Goal: Task Accomplishment & Management: Use online tool/utility

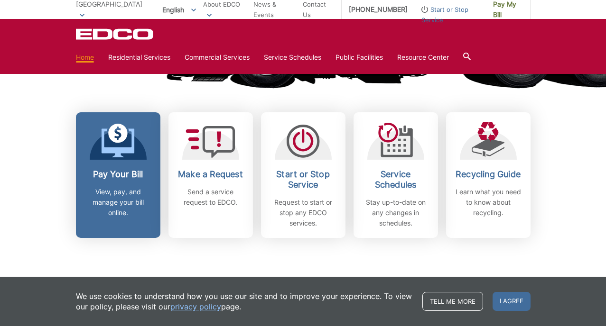
scroll to position [246, 0]
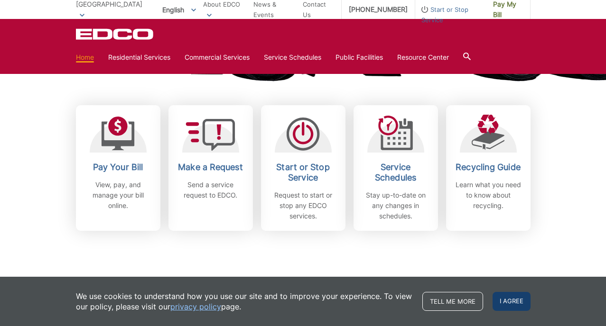
click at [527, 302] on span "I agree" at bounding box center [512, 301] width 38 height 19
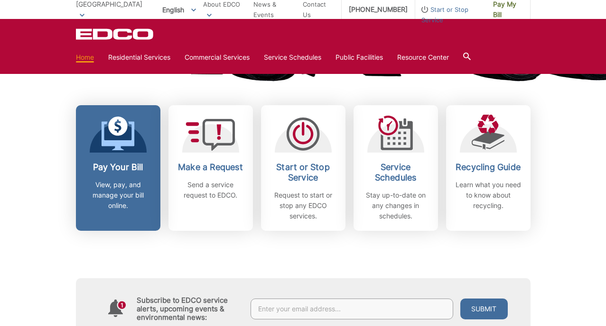
click at [122, 196] on p "View, pay, and manage your bill online." at bounding box center [118, 195] width 70 height 31
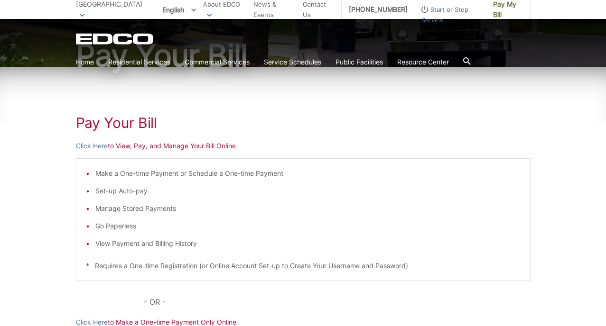
scroll to position [159, 0]
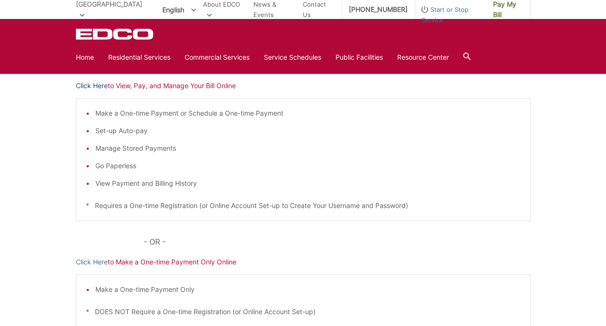
click at [91, 88] on link "Click Here" at bounding box center [92, 86] width 32 height 10
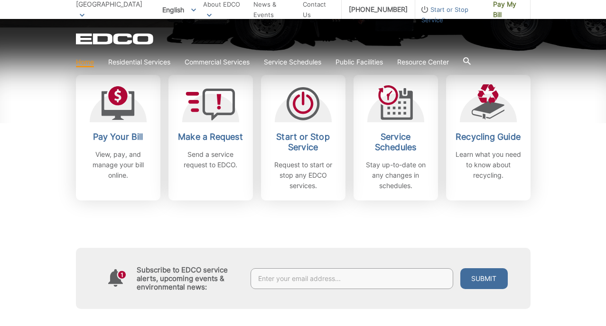
scroll to position [304, 0]
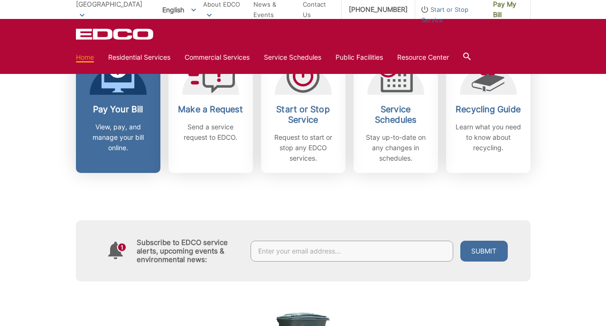
click at [131, 157] on link "Pay Your Bill View, pay, and manage your bill online." at bounding box center [118, 110] width 84 height 126
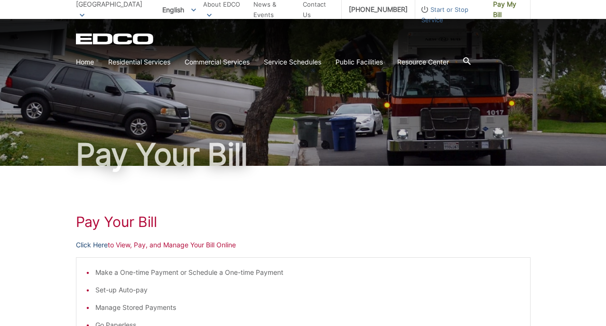
click at [95, 247] on link "Click Here" at bounding box center [92, 245] width 32 height 10
